Goal: Information Seeking & Learning: Learn about a topic

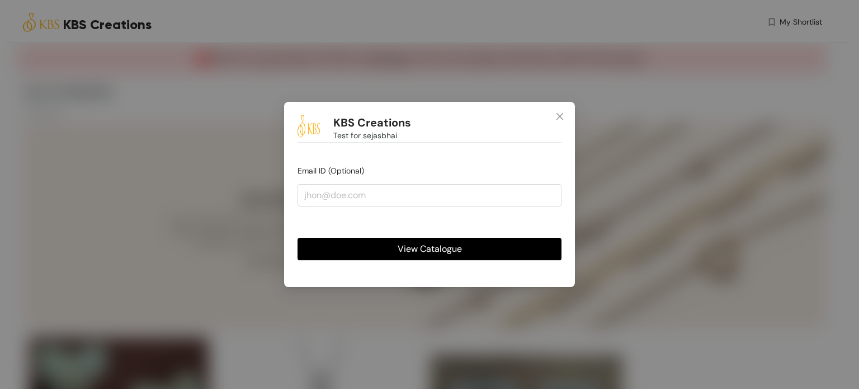
click at [416, 250] on span "View Catalogue" at bounding box center [430, 249] width 64 height 14
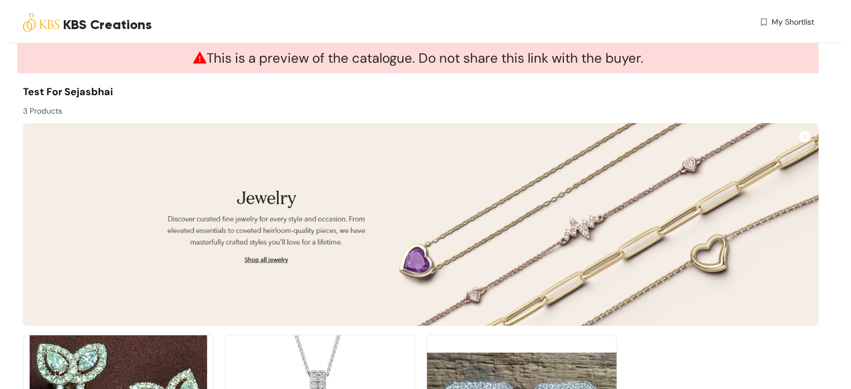
scroll to position [162, 0]
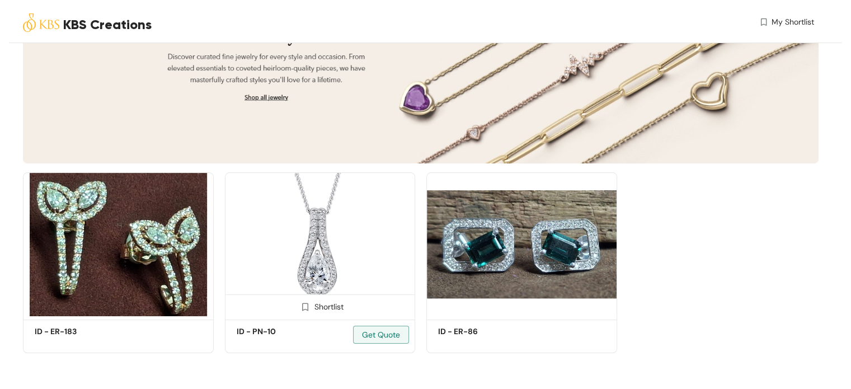
click at [305, 231] on img at bounding box center [320, 244] width 191 height 144
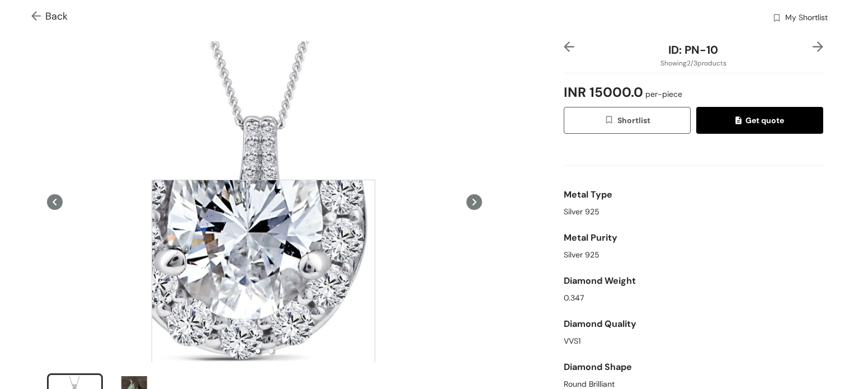
scroll to position [56, 0]
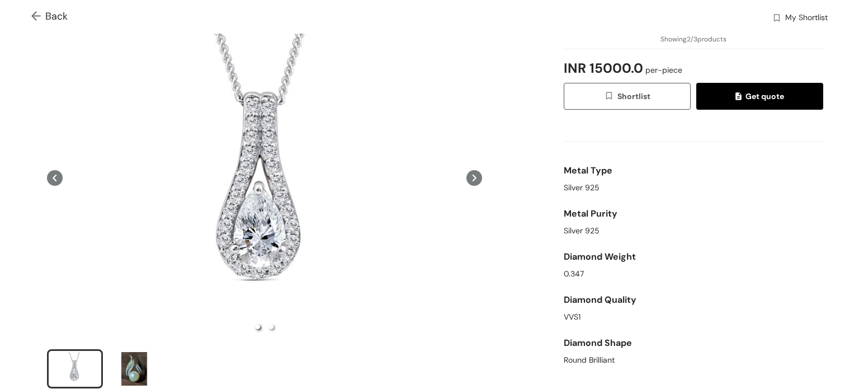
click at [582, 63] on span "INR 15000.0 per-piece" at bounding box center [623, 68] width 119 height 29
click at [584, 64] on span "INR 15000.0 per-piece" at bounding box center [623, 68] width 119 height 29
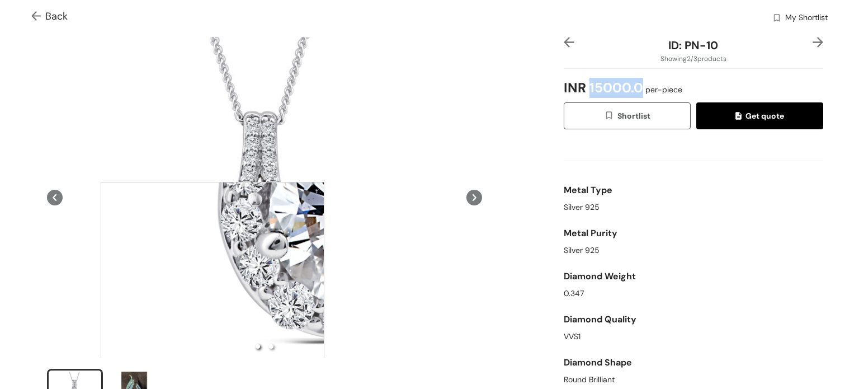
scroll to position [0, 0]
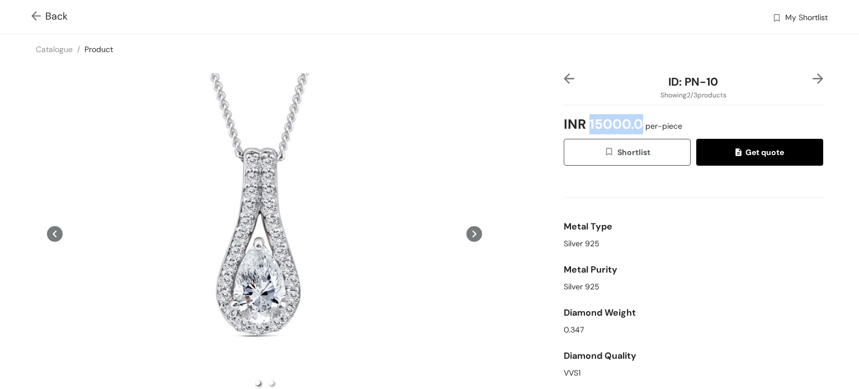
click at [472, 233] on icon at bounding box center [475, 234] width 16 height 16
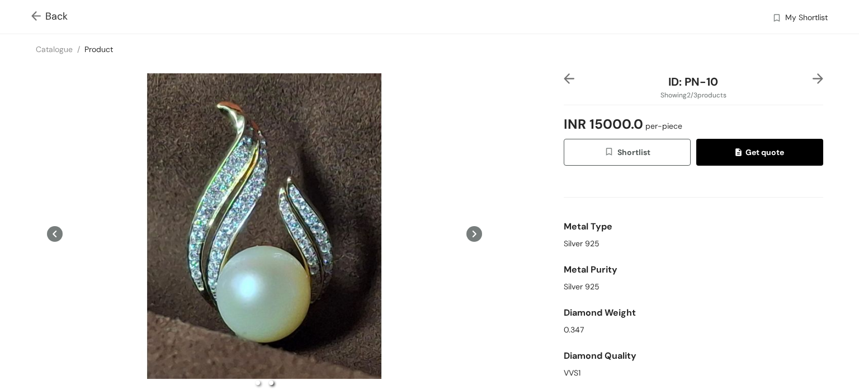
click at [588, 208] on div "Metal Type Silver 925 Metal Purity Silver 925 Diamond Weight 0.347 Diamond Qual…" at bounding box center [694, 299] width 260 height 249
click at [472, 230] on icon at bounding box center [475, 234] width 16 height 16
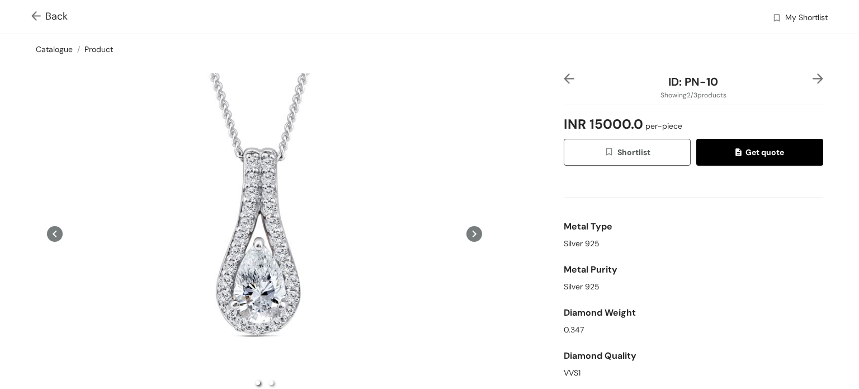
click at [63, 49] on link "Catalogue" at bounding box center [54, 49] width 37 height 10
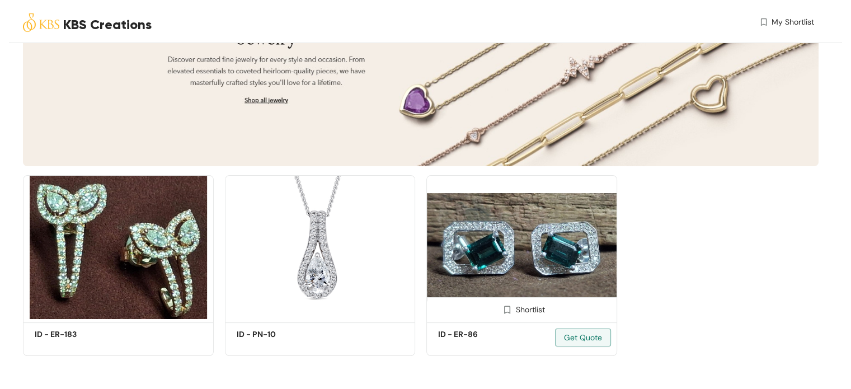
scroll to position [162, 0]
